Goal: Transaction & Acquisition: Book appointment/travel/reservation

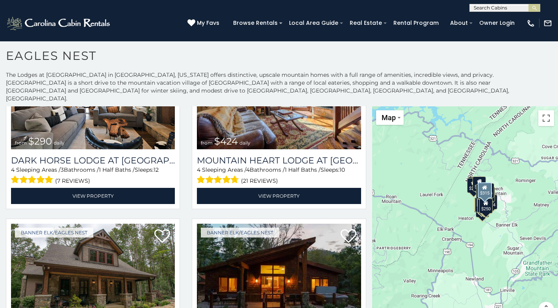
scroll to position [866, 0]
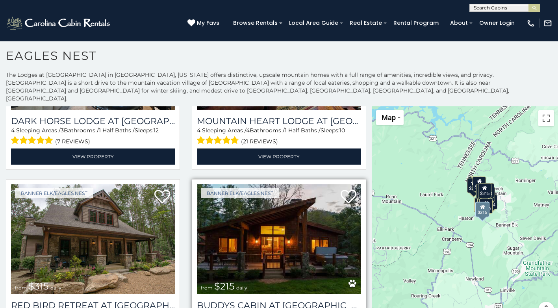
click at [236, 210] on img at bounding box center [279, 239] width 164 height 110
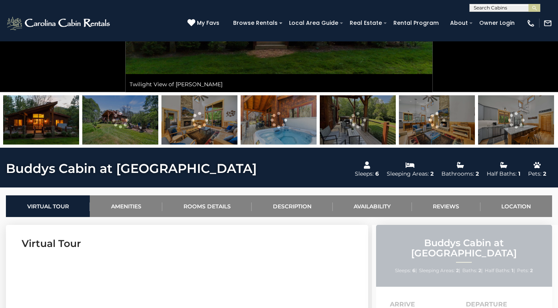
scroll to position [236, 0]
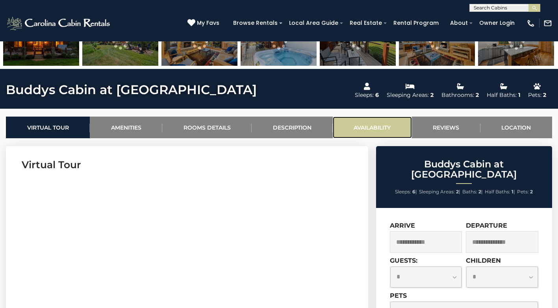
click at [370, 124] on link "Availability" at bounding box center [372, 127] width 79 height 22
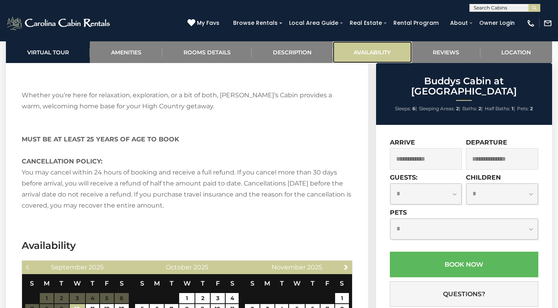
scroll to position [1985, 0]
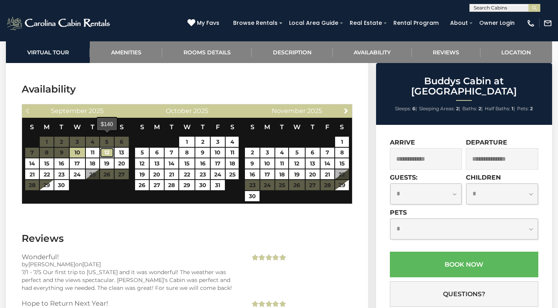
click at [109, 148] on link "12" at bounding box center [107, 153] width 14 height 10
type input "**********"
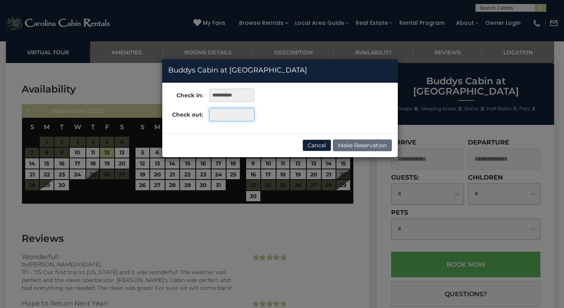
click at [219, 118] on input "text" at bounding box center [231, 114] width 45 height 13
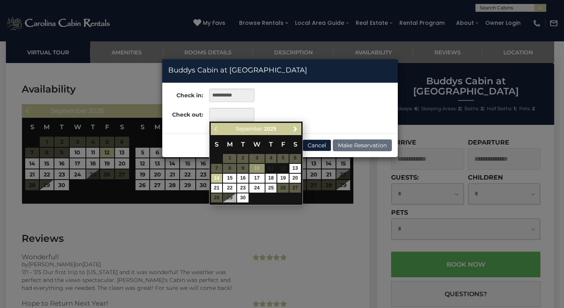
click at [216, 175] on link "14" at bounding box center [216, 178] width 11 height 9
type input "**********"
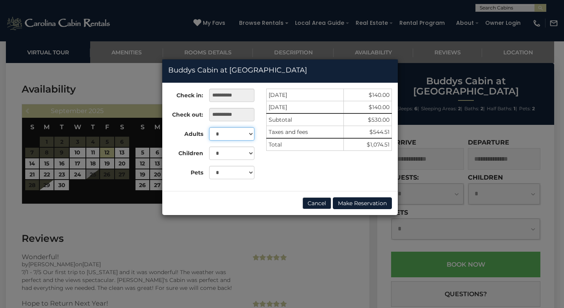
click at [249, 137] on select "* * * * * *" at bounding box center [231, 133] width 45 height 13
select select "*"
click at [209, 127] on select "* * * * * *" at bounding box center [231, 133] width 45 height 13
click at [249, 154] on select "* * * * * * *" at bounding box center [231, 152] width 45 height 13
select select "*"
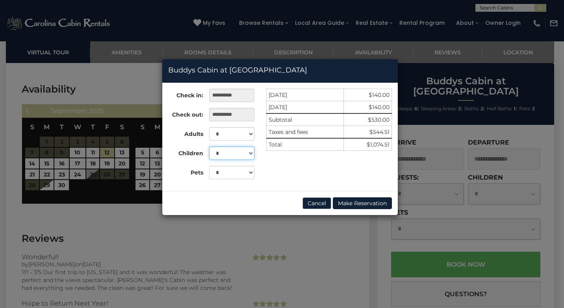
click at [209, 146] on select "* * * * * * *" at bounding box center [231, 152] width 45 height 13
click at [319, 201] on button "Cancel" at bounding box center [316, 203] width 29 height 12
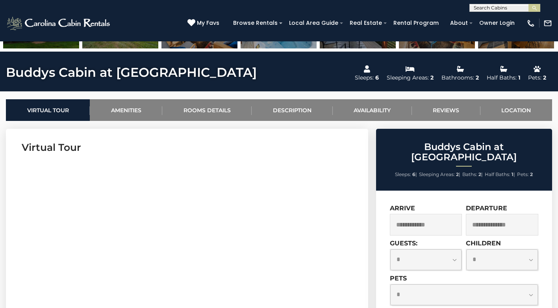
scroll to position [0, 0]
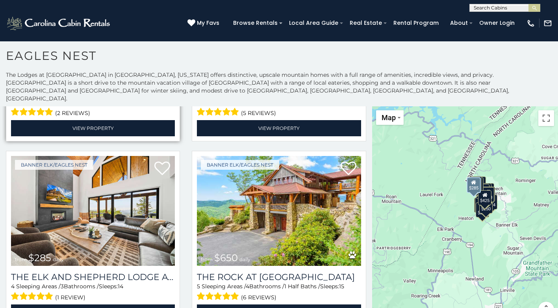
scroll to position [118, 0]
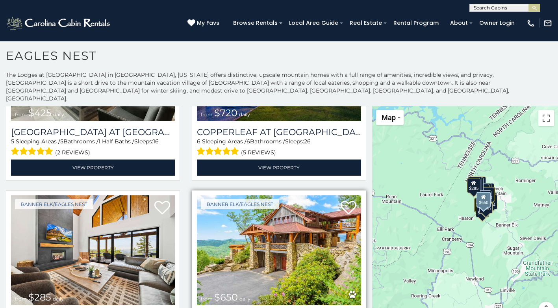
click at [257, 242] on img at bounding box center [279, 250] width 164 height 110
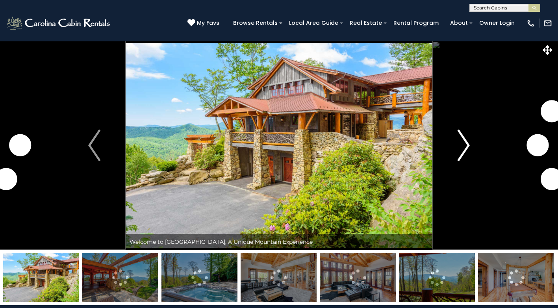
click at [462, 153] on img "Next" at bounding box center [464, 144] width 12 height 31
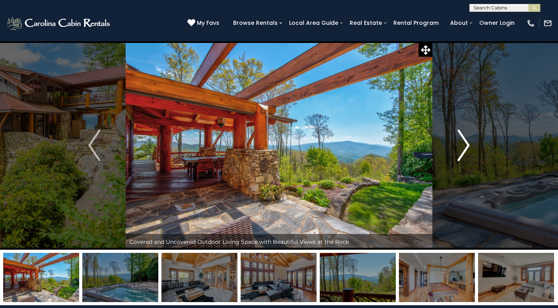
click at [466, 143] on img "Next" at bounding box center [464, 144] width 12 height 31
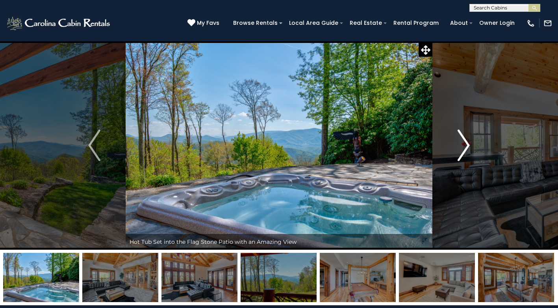
click at [466, 143] on img "Next" at bounding box center [464, 144] width 12 height 31
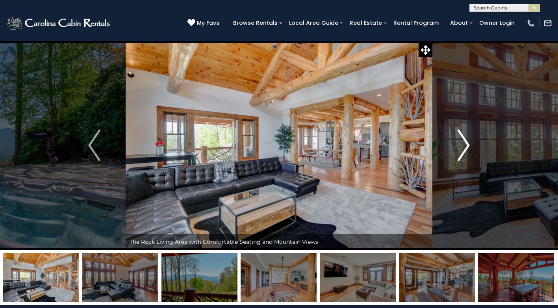
click at [466, 143] on img "Next" at bounding box center [464, 144] width 12 height 31
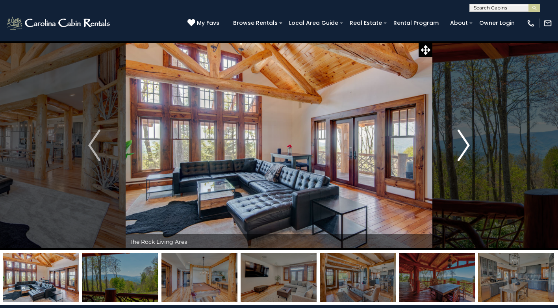
click at [466, 143] on img "Next" at bounding box center [464, 144] width 12 height 31
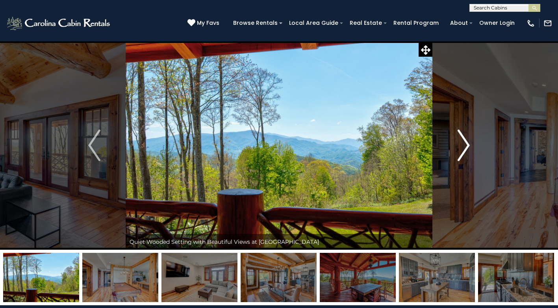
click at [466, 143] on img "Next" at bounding box center [464, 144] width 12 height 31
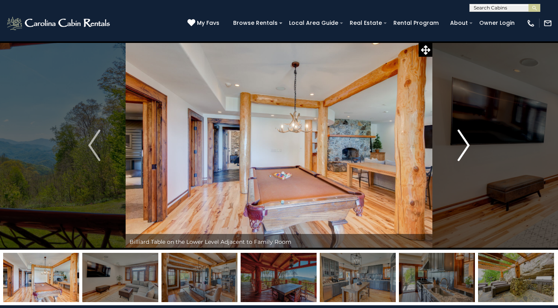
click at [466, 143] on img "Next" at bounding box center [464, 144] width 12 height 31
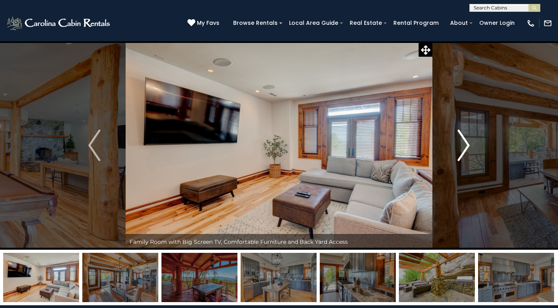
click at [466, 143] on img "Next" at bounding box center [464, 144] width 12 height 31
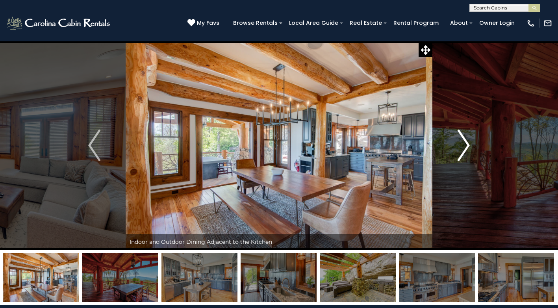
click at [466, 143] on img "Next" at bounding box center [464, 144] width 12 height 31
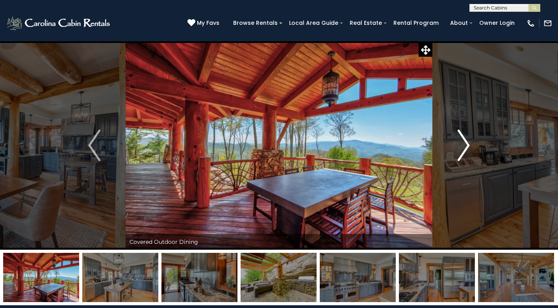
click at [466, 143] on img "Next" at bounding box center [464, 144] width 12 height 31
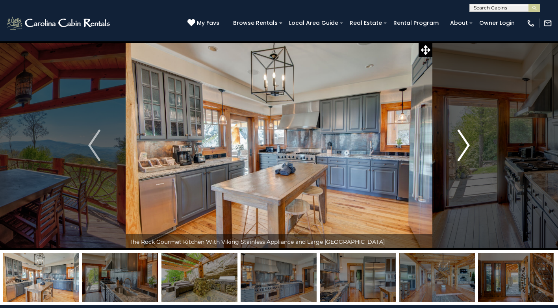
click at [466, 143] on img "Next" at bounding box center [464, 144] width 12 height 31
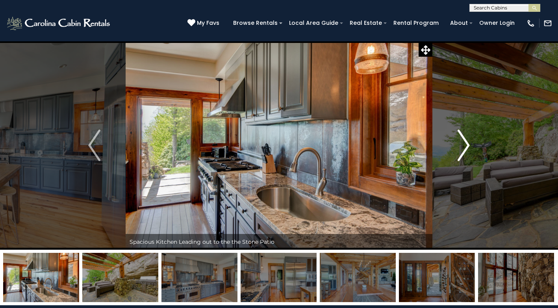
click at [466, 143] on img "Next" at bounding box center [464, 144] width 12 height 31
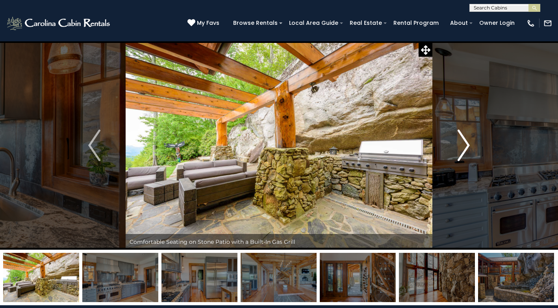
click at [466, 143] on img "Next" at bounding box center [464, 144] width 12 height 31
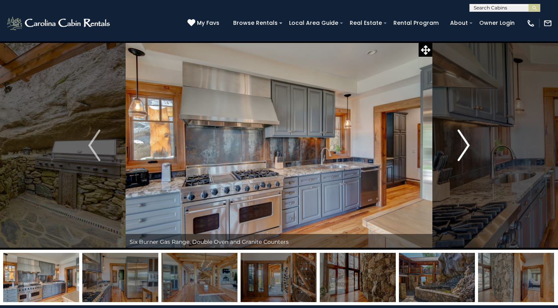
click at [466, 143] on img "Next" at bounding box center [464, 144] width 12 height 31
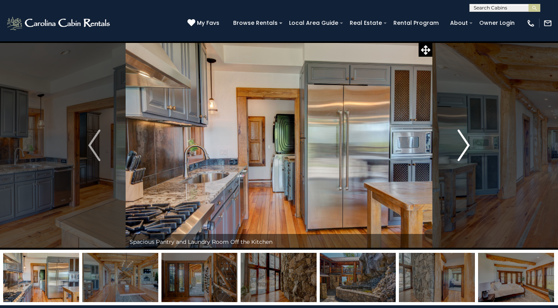
click at [466, 143] on img "Next" at bounding box center [464, 144] width 12 height 31
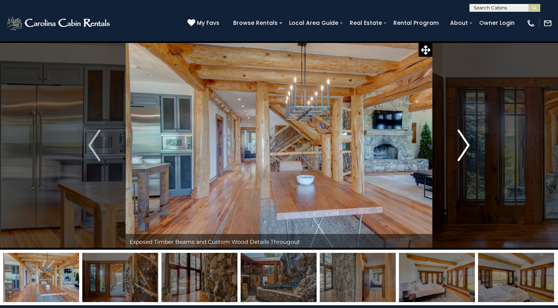
click at [466, 143] on img "Next" at bounding box center [464, 144] width 12 height 31
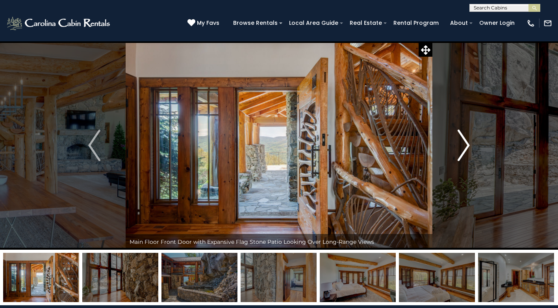
click at [466, 143] on img "Next" at bounding box center [464, 144] width 12 height 31
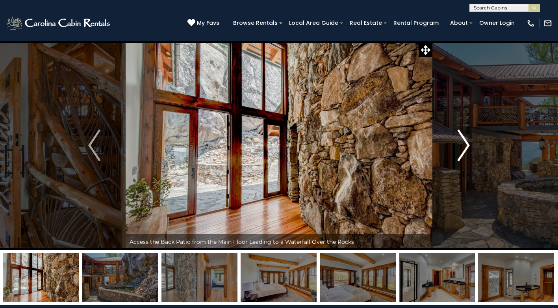
click at [466, 143] on img "Next" at bounding box center [464, 144] width 12 height 31
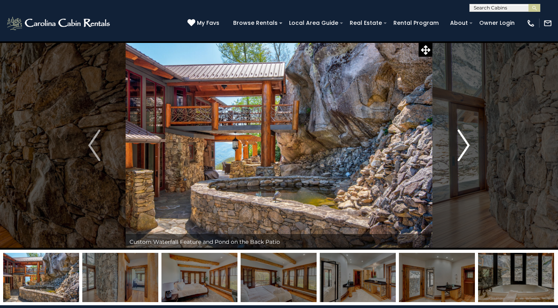
click at [466, 143] on img "Next" at bounding box center [464, 144] width 12 height 31
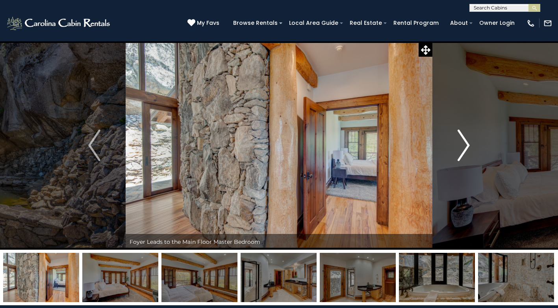
click at [466, 143] on img "Next" at bounding box center [464, 144] width 12 height 31
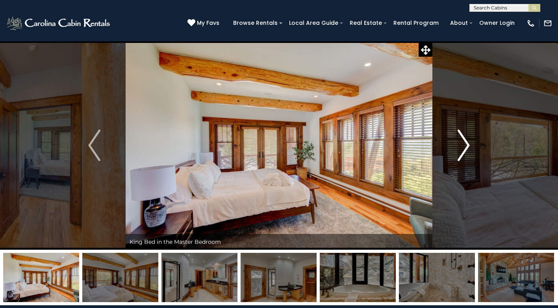
click at [466, 143] on img "Next" at bounding box center [464, 144] width 12 height 31
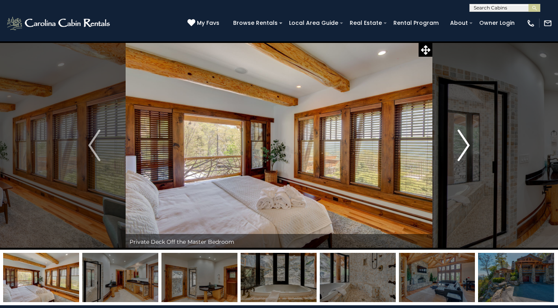
click at [466, 143] on img "Next" at bounding box center [464, 144] width 12 height 31
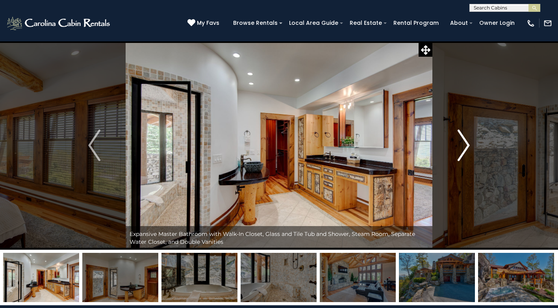
click at [466, 143] on img "Next" at bounding box center [464, 144] width 12 height 31
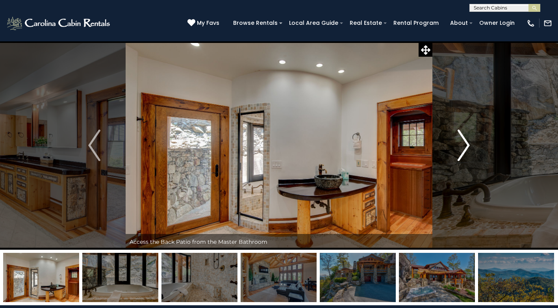
click at [466, 143] on img "Next" at bounding box center [464, 144] width 12 height 31
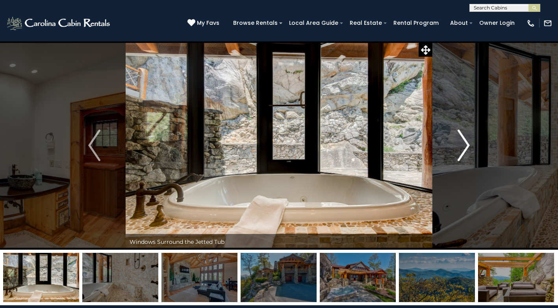
click at [466, 143] on img "Next" at bounding box center [464, 144] width 12 height 31
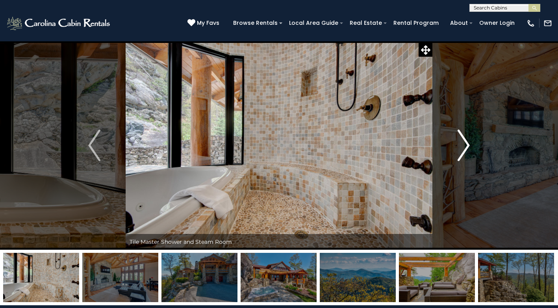
click at [466, 143] on img "Next" at bounding box center [464, 144] width 12 height 31
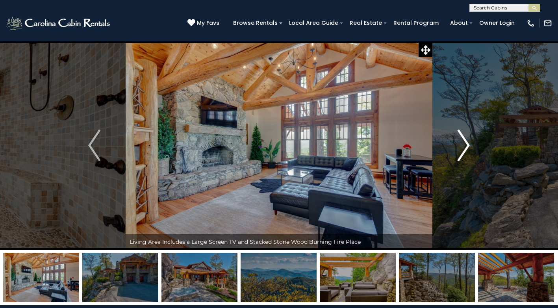
click at [466, 143] on img "Next" at bounding box center [464, 144] width 12 height 31
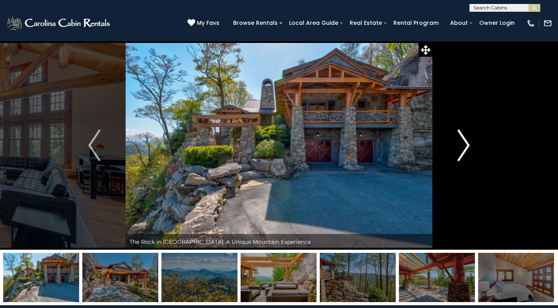
click at [466, 143] on img "Next" at bounding box center [464, 144] width 12 height 31
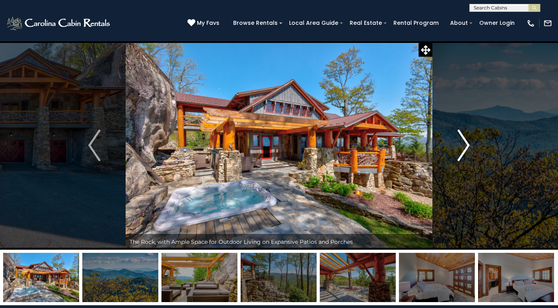
click at [466, 143] on img "Next" at bounding box center [464, 144] width 12 height 31
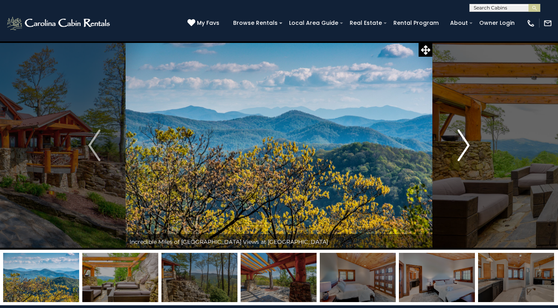
click at [466, 143] on img "Next" at bounding box center [464, 144] width 12 height 31
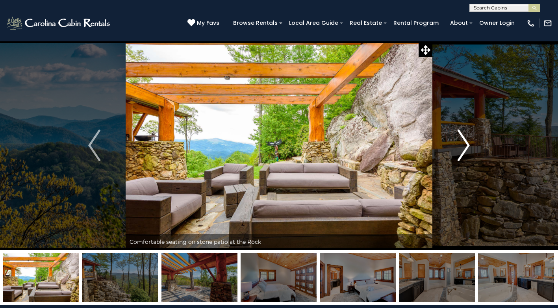
click at [466, 143] on img "Next" at bounding box center [464, 144] width 12 height 31
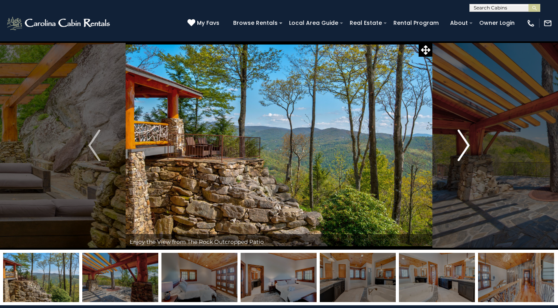
click at [466, 143] on img "Next" at bounding box center [464, 144] width 12 height 31
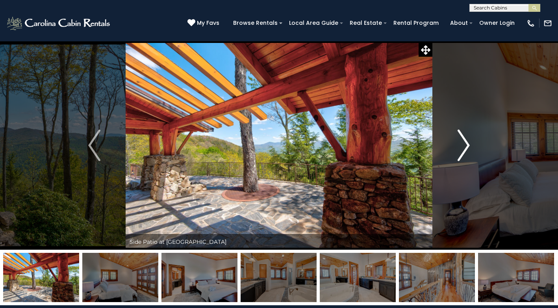
click at [466, 143] on img "Next" at bounding box center [464, 144] width 12 height 31
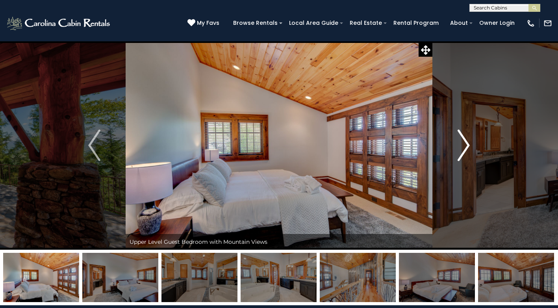
click at [466, 143] on img "Next" at bounding box center [464, 144] width 12 height 31
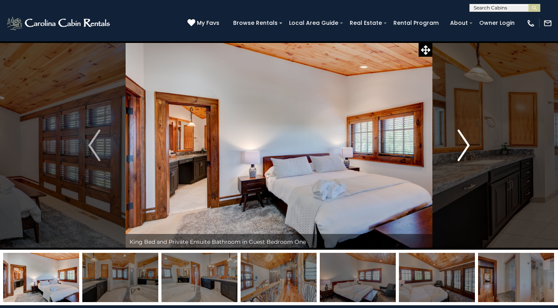
click at [466, 143] on img "Next" at bounding box center [464, 144] width 12 height 31
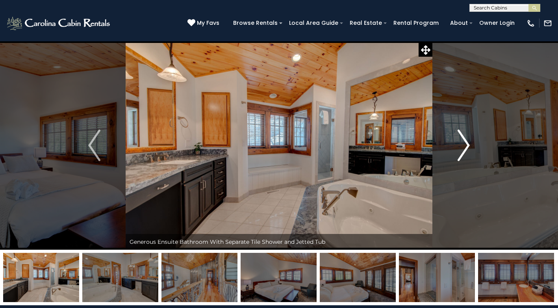
click at [466, 143] on img "Next" at bounding box center [464, 144] width 12 height 31
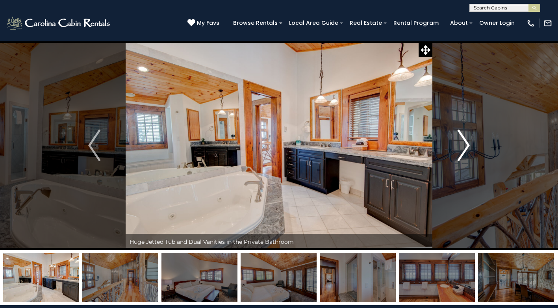
click at [466, 143] on img "Next" at bounding box center [464, 144] width 12 height 31
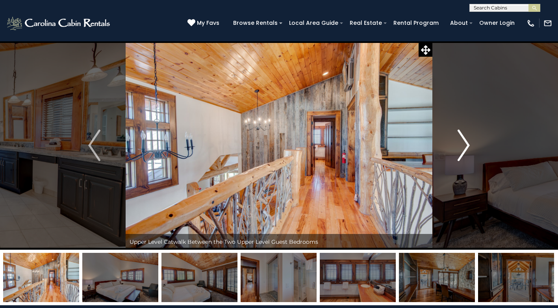
click at [466, 143] on img "Next" at bounding box center [464, 144] width 12 height 31
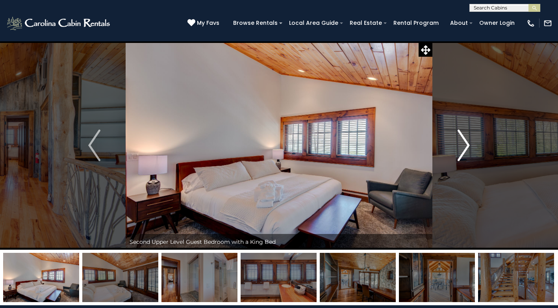
click at [466, 143] on img "Next" at bounding box center [464, 144] width 12 height 31
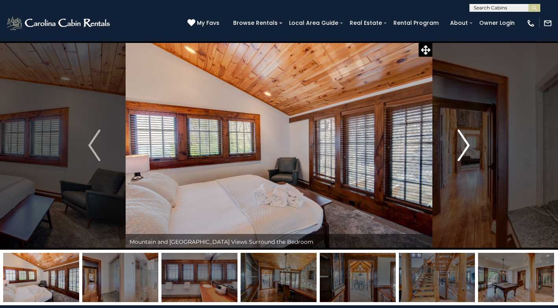
click at [466, 143] on img "Next" at bounding box center [464, 144] width 12 height 31
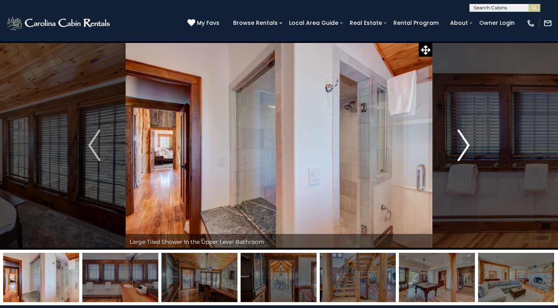
click at [466, 143] on img "Next" at bounding box center [464, 144] width 12 height 31
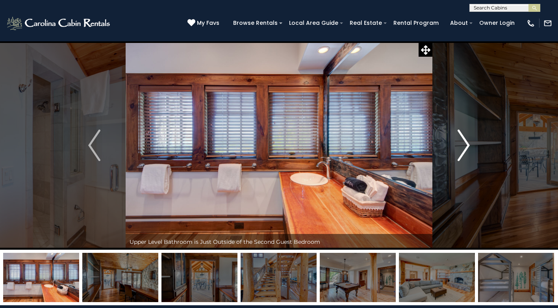
click at [466, 143] on img "Next" at bounding box center [464, 144] width 12 height 31
